Goal: Task Accomplishment & Management: Use online tool/utility

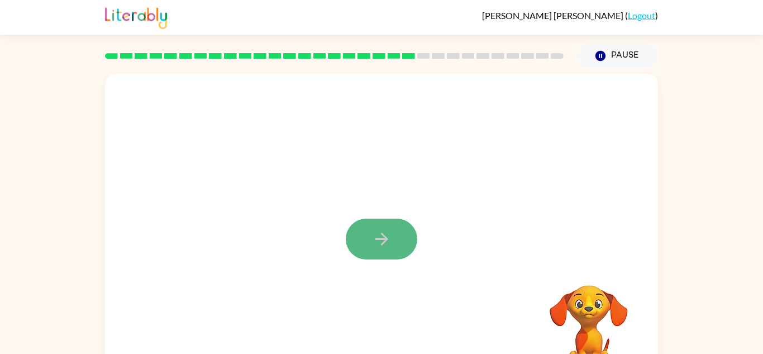
click at [390, 246] on icon "button" at bounding box center [382, 239] width 20 height 20
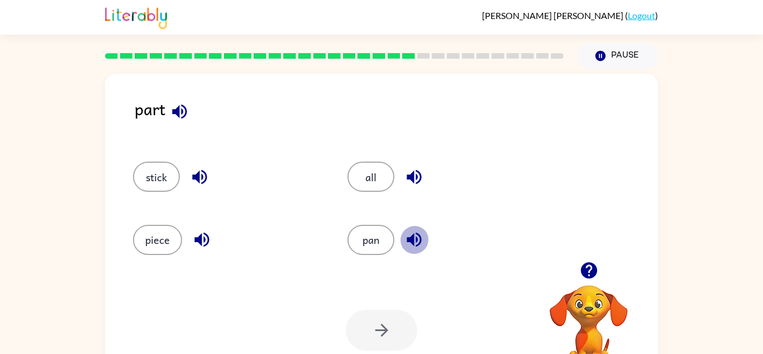
click at [402, 237] on button "button" at bounding box center [414, 239] width 28 height 28
click at [366, 241] on button "pan" at bounding box center [370, 240] width 47 height 30
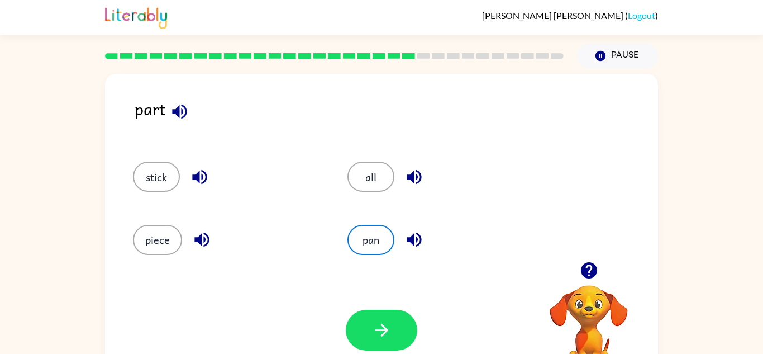
click at [390, 306] on div "Your browser must support playing .mp4 files to use Literably. Please try using…" at bounding box center [381, 330] width 553 height 126
click at [385, 348] on button "button" at bounding box center [381, 329] width 71 height 41
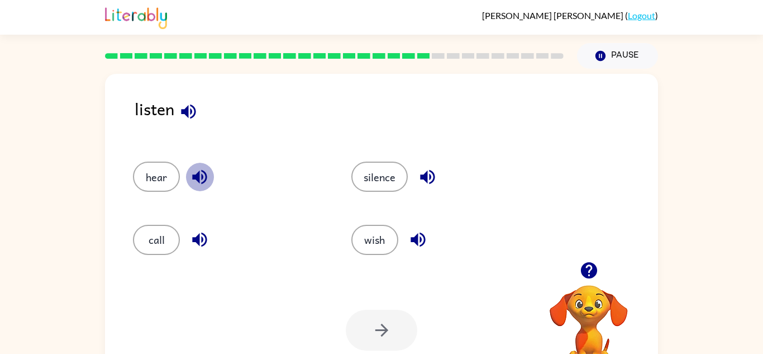
click at [204, 167] on icon "button" at bounding box center [200, 177] width 20 height 20
click at [447, 175] on div "silence" at bounding box center [447, 176] width 193 height 30
click at [436, 181] on icon "button" at bounding box center [428, 177] width 20 height 20
click at [417, 243] on icon "button" at bounding box center [417, 239] width 15 height 15
click at [389, 236] on button "wish" at bounding box center [374, 240] width 47 height 30
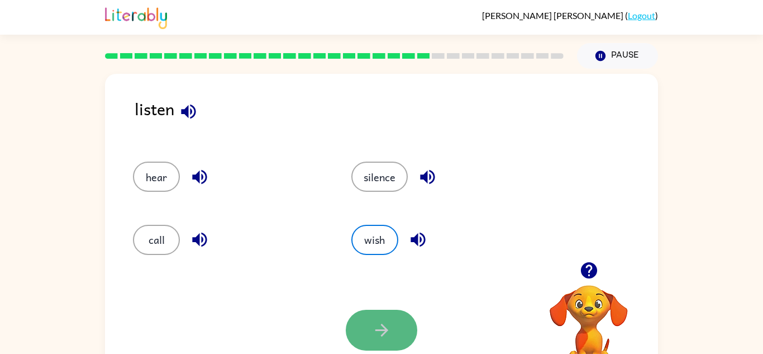
click at [372, 327] on icon "button" at bounding box center [382, 330] width 20 height 20
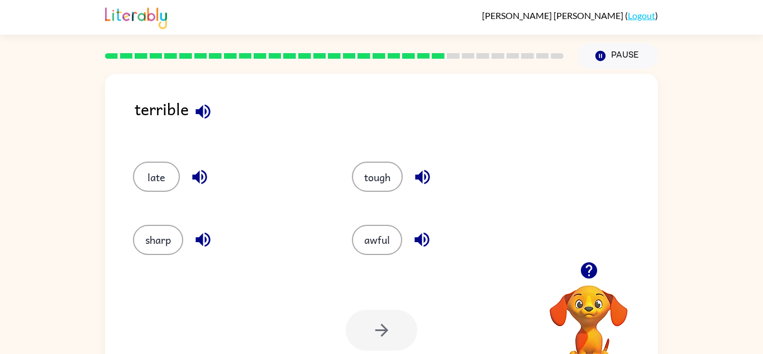
click at [171, 110] on div "terrible" at bounding box center [396, 117] width 523 height 43
click at [187, 107] on div "terrible" at bounding box center [396, 117] width 523 height 43
click at [194, 109] on icon "button" at bounding box center [203, 112] width 20 height 20
click at [364, 177] on button "tough" at bounding box center [377, 176] width 51 height 30
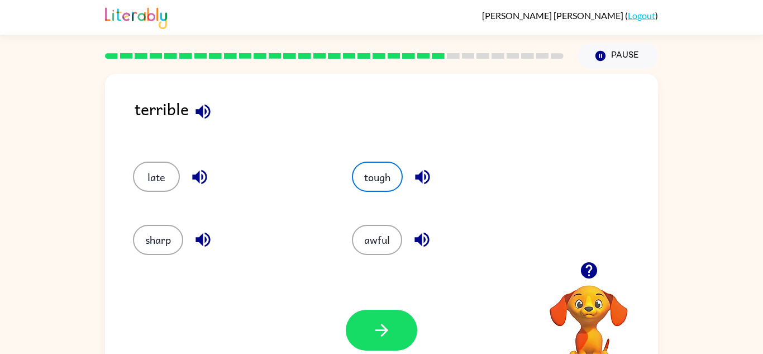
scroll to position [39, 0]
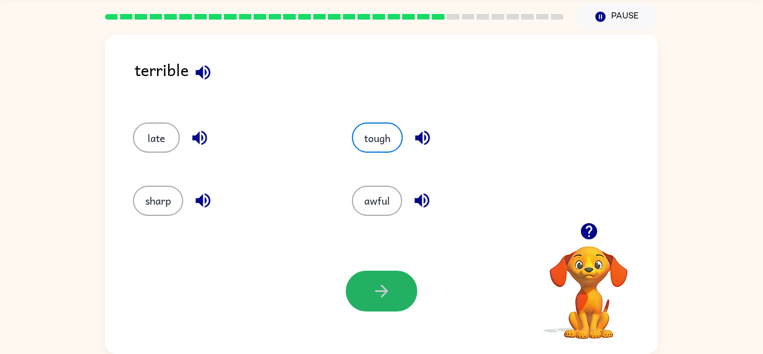
click at [379, 286] on icon "button" at bounding box center [382, 291] width 20 height 20
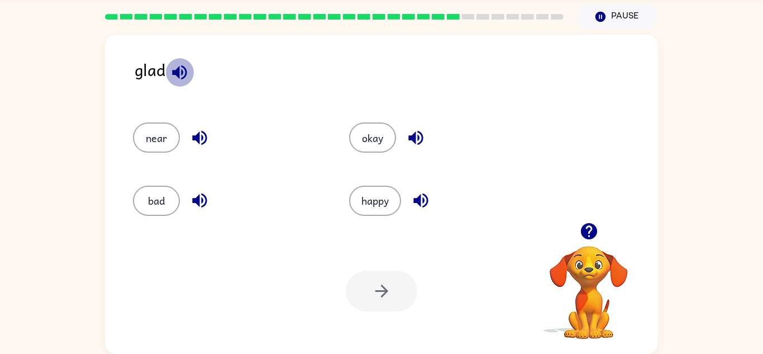
click at [181, 69] on icon "button" at bounding box center [179, 72] width 15 height 15
click at [385, 136] on button "okay" at bounding box center [372, 137] width 47 height 30
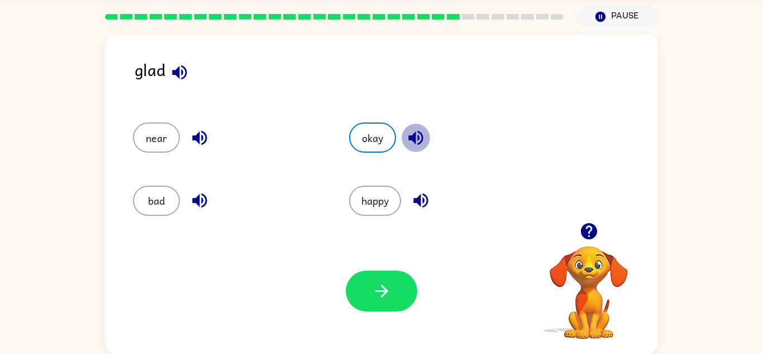
click at [409, 137] on icon "button" at bounding box center [415, 138] width 15 height 15
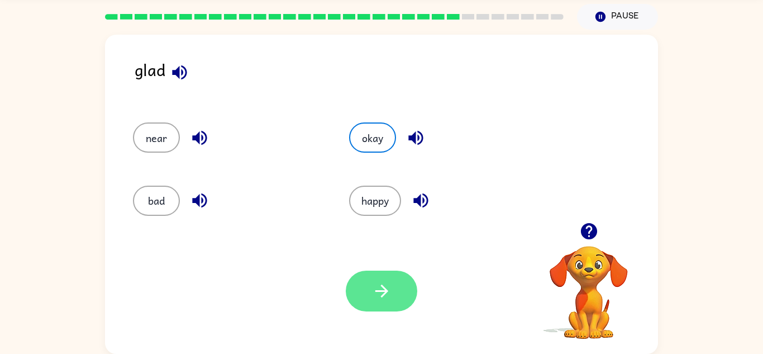
click at [409, 288] on button "button" at bounding box center [381, 290] width 71 height 41
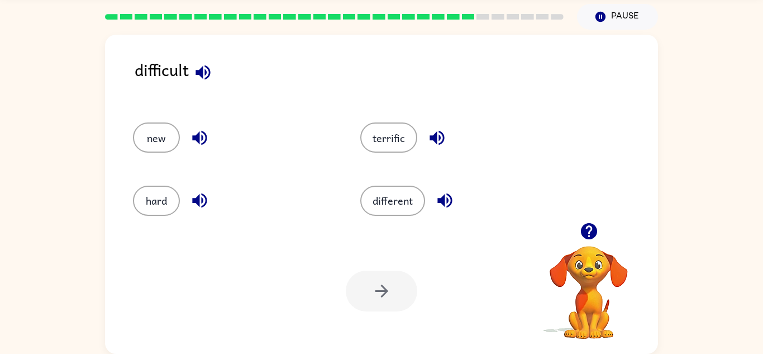
click at [449, 101] on div "terrific" at bounding box center [452, 132] width 227 height 63
click at [207, 75] on icon "button" at bounding box center [203, 73] width 20 height 20
click at [443, 204] on icon "button" at bounding box center [444, 200] width 15 height 15
click at [404, 286] on div at bounding box center [381, 290] width 71 height 41
click at [376, 279] on div at bounding box center [381, 290] width 71 height 41
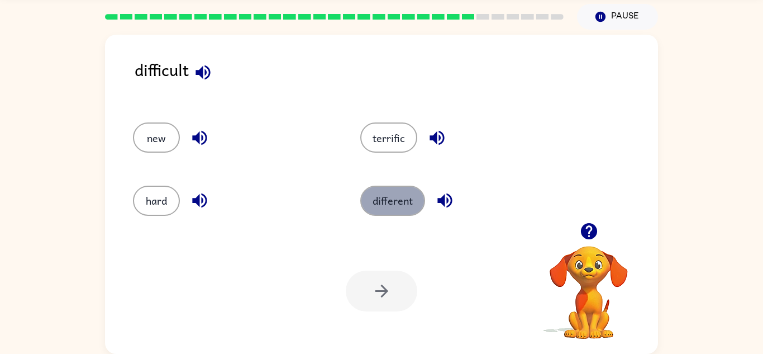
click at [412, 214] on button "different" at bounding box center [392, 200] width 65 height 30
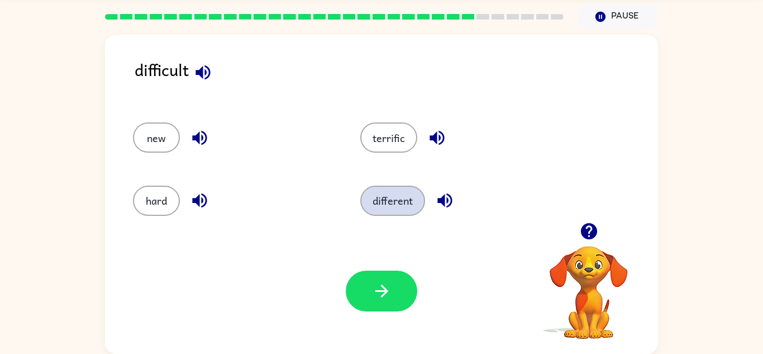
click at [409, 195] on button "different" at bounding box center [392, 200] width 65 height 30
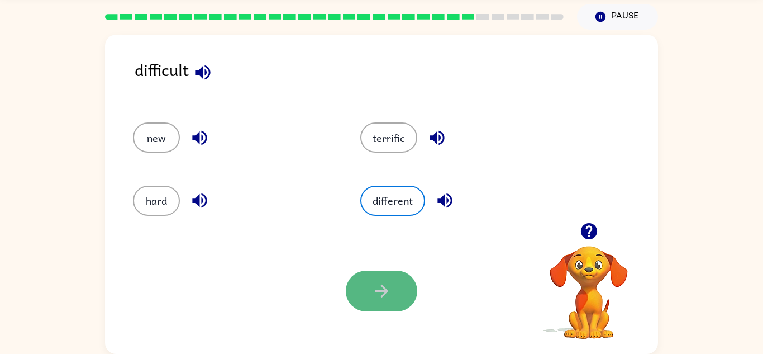
click at [413, 298] on button "button" at bounding box center [381, 290] width 71 height 41
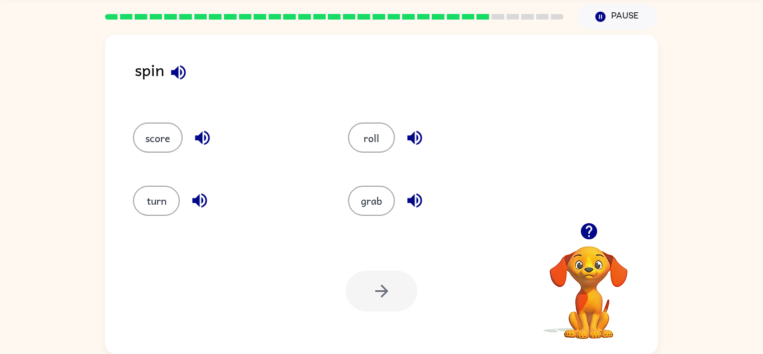
click at [221, 244] on div "Your browser must support playing .mp4 files to use Literably. Please try using…" at bounding box center [381, 291] width 553 height 126
click at [255, 267] on div "Your browser must support playing .mp4 files to use Literably. Please try using…" at bounding box center [381, 291] width 553 height 126
click at [286, 292] on div "Your browser must support playing .mp4 files to use Literably. Please try using…" at bounding box center [381, 291] width 553 height 126
click at [280, 266] on div "Your browser must support playing .mp4 files to use Literably. Please try using…" at bounding box center [381, 291] width 553 height 126
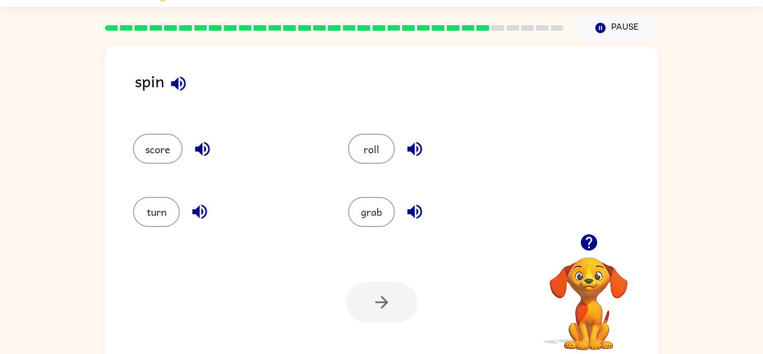
scroll to position [27, 0]
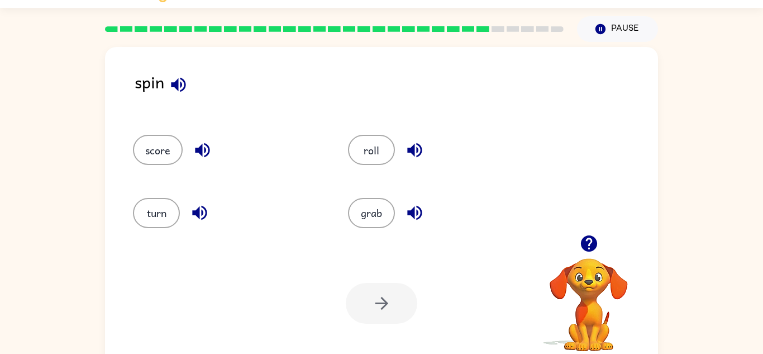
click at [404, 266] on div "Your browser must support playing .mp4 files to use Literably. Please try using…" at bounding box center [381, 303] width 553 height 126
click at [410, 275] on div "Your browser must support playing .mp4 files to use Literably. Please try using…" at bounding box center [381, 303] width 553 height 126
click at [537, 165] on div "roll" at bounding box center [434, 144] width 215 height 63
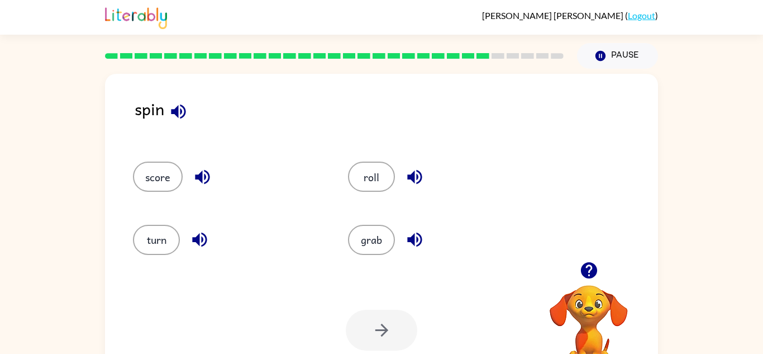
click at [533, 275] on div at bounding box center [589, 270] width 112 height 28
click at [536, 218] on div "grab" at bounding box center [434, 234] width 215 height 63
click at [556, 156] on div "score roll turn grab" at bounding box center [381, 203] width 531 height 117
click at [390, 196] on div "roll" at bounding box center [434, 171] width 215 height 63
click at [461, 185] on div "roll" at bounding box center [442, 176] width 189 height 30
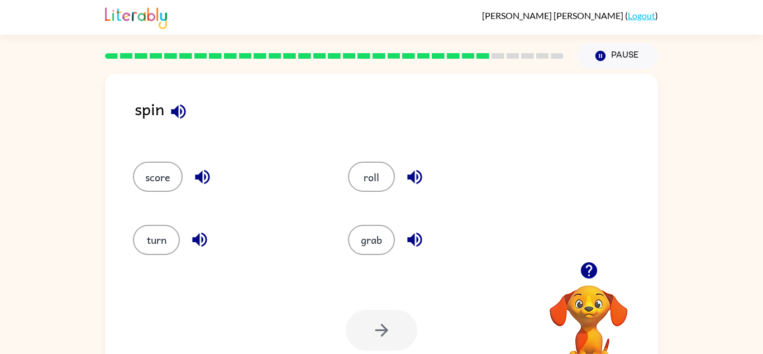
click at [442, 190] on div "roll" at bounding box center [442, 176] width 189 height 30
click at [319, 248] on div "turn" at bounding box center [227, 240] width 189 height 30
click at [185, 107] on icon "button" at bounding box center [179, 112] width 20 height 20
click at [259, 183] on div "score" at bounding box center [227, 176] width 189 height 30
click at [203, 174] on icon "button" at bounding box center [203, 177] width 20 height 20
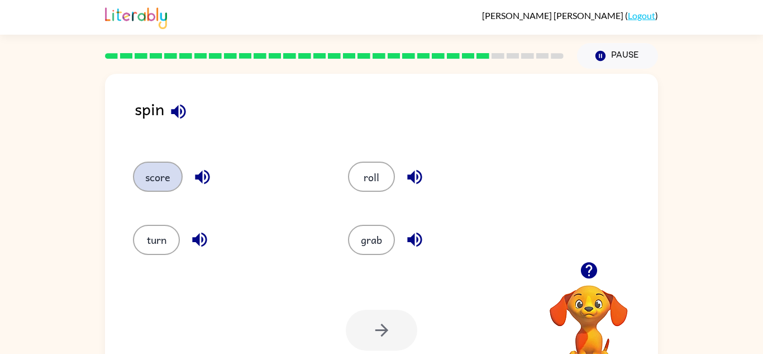
click at [169, 170] on button "score" at bounding box center [158, 176] width 50 height 30
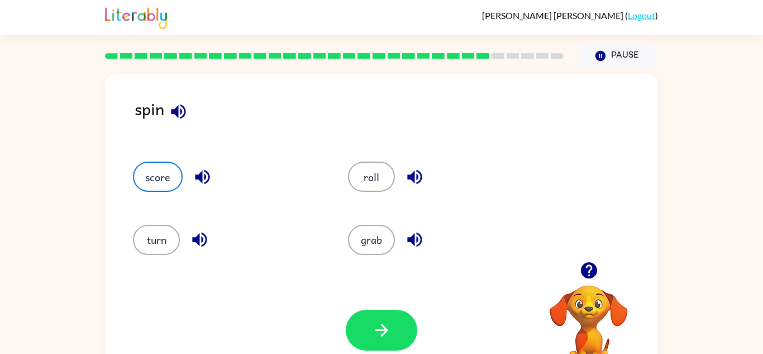
click at [415, 338] on div at bounding box center [381, 329] width 71 height 41
click at [414, 340] on div at bounding box center [381, 329] width 71 height 41
click at [399, 331] on button "button" at bounding box center [381, 329] width 71 height 41
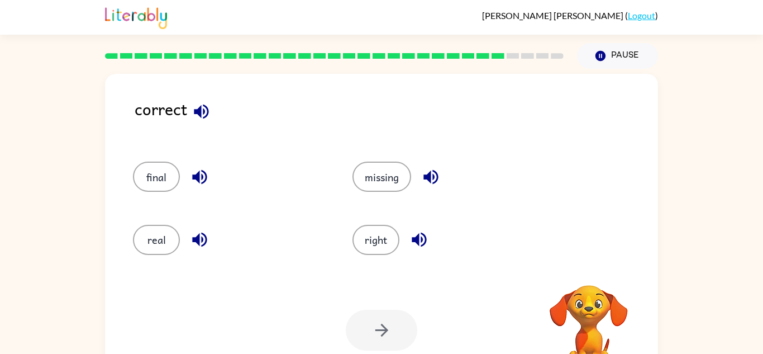
click at [399, 331] on div at bounding box center [381, 329] width 71 height 41
click at [210, 136] on div "correct" at bounding box center [396, 117] width 523 height 43
click at [203, 111] on icon "button" at bounding box center [201, 111] width 15 height 15
click at [205, 114] on icon "button" at bounding box center [202, 112] width 20 height 20
click at [428, 179] on icon "button" at bounding box center [430, 177] width 15 height 15
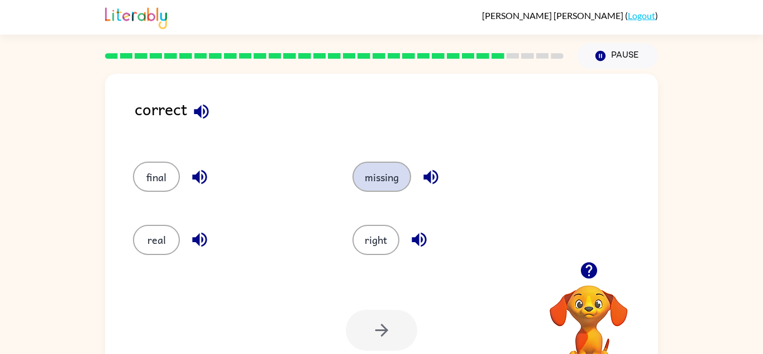
click at [379, 186] on button "missing" at bounding box center [381, 176] width 59 height 30
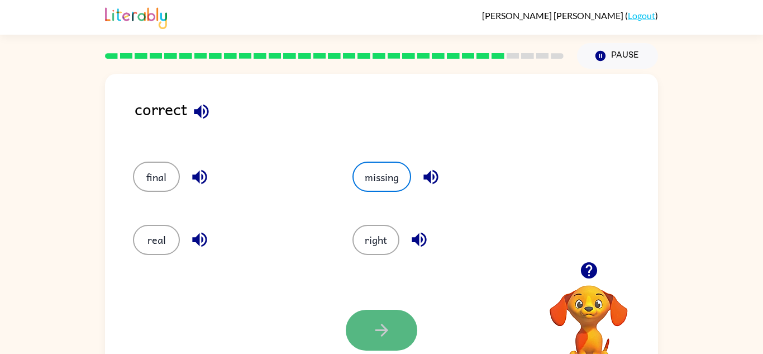
click at [410, 329] on button "button" at bounding box center [381, 329] width 71 height 41
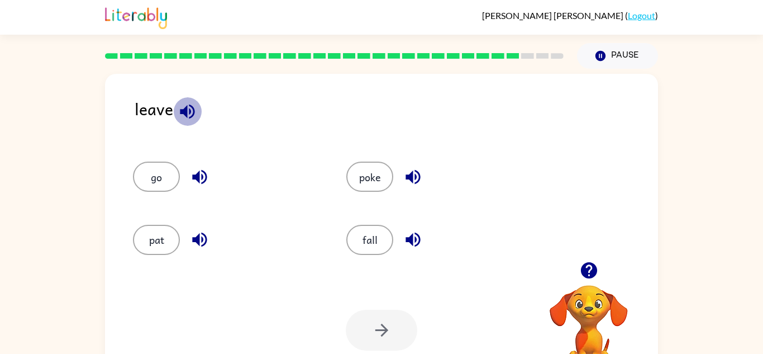
click at [189, 107] on icon "button" at bounding box center [188, 112] width 20 height 20
click at [413, 174] on icon "button" at bounding box center [413, 177] width 20 height 20
click at [364, 185] on button "poke" at bounding box center [369, 176] width 47 height 30
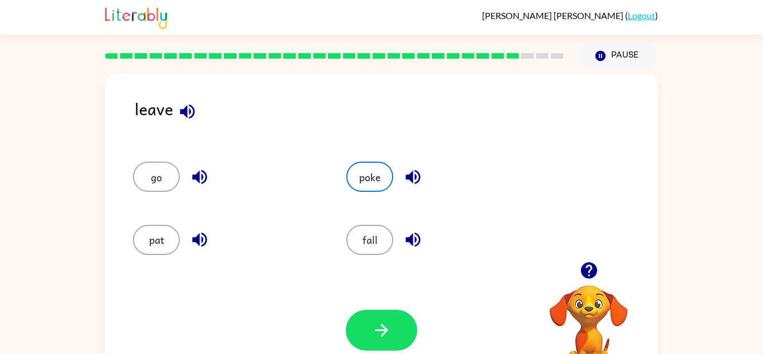
click at [367, 299] on div "Your browser must support playing .mp4 files to use Literably. Please try using…" at bounding box center [381, 330] width 553 height 126
click at [370, 303] on div "Your browser must support playing .mp4 files to use Literably. Please try using…" at bounding box center [381, 330] width 553 height 126
click at [370, 304] on div "Your browser must support playing .mp4 files to use Literably. Please try using…" at bounding box center [381, 330] width 553 height 126
click at [369, 314] on button "button" at bounding box center [381, 329] width 71 height 41
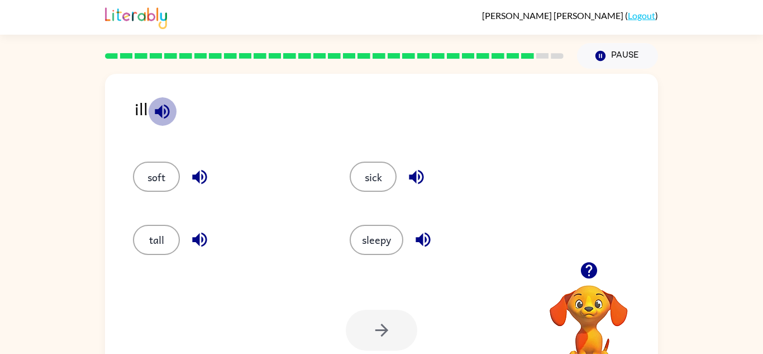
click at [156, 111] on icon "button" at bounding box center [162, 111] width 15 height 15
click at [155, 221] on div "tall" at bounding box center [220, 234] width 217 height 63
click at [165, 232] on button "tall" at bounding box center [156, 240] width 47 height 30
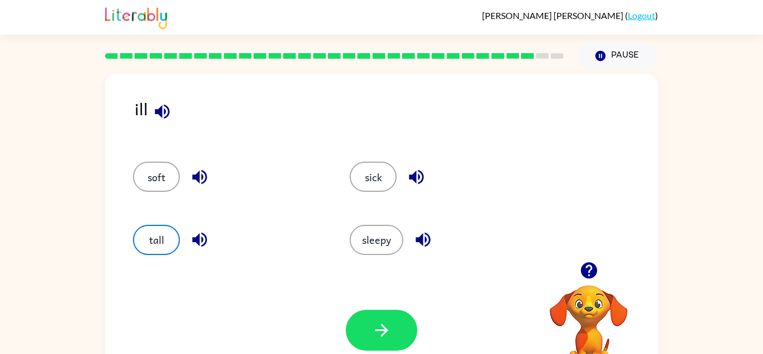
click at [193, 234] on icon "button" at bounding box center [200, 240] width 20 height 20
click at [380, 316] on button "button" at bounding box center [381, 329] width 71 height 41
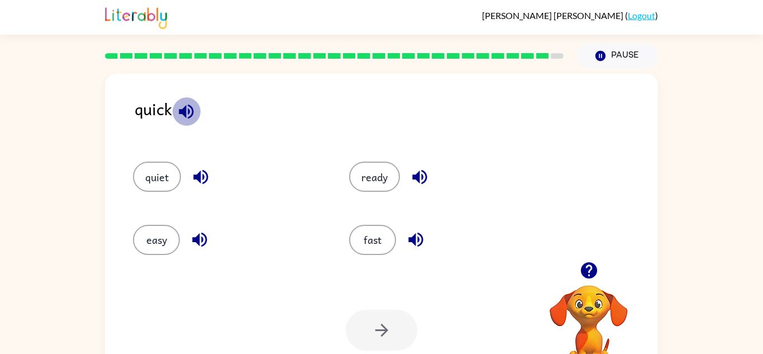
click at [176, 116] on icon "button" at bounding box center [186, 112] width 20 height 20
click at [204, 169] on icon "button" at bounding box center [201, 177] width 20 height 20
click at [385, 331] on div at bounding box center [381, 329] width 71 height 41
click at [171, 179] on button "quiet" at bounding box center [157, 176] width 48 height 30
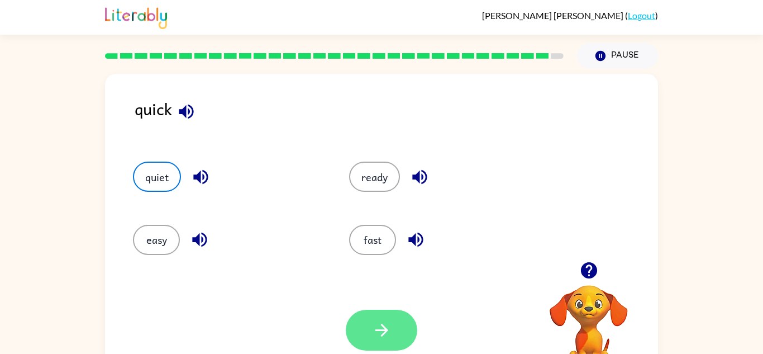
click at [388, 316] on button "button" at bounding box center [381, 329] width 71 height 41
